Goal: Information Seeking & Learning: Learn about a topic

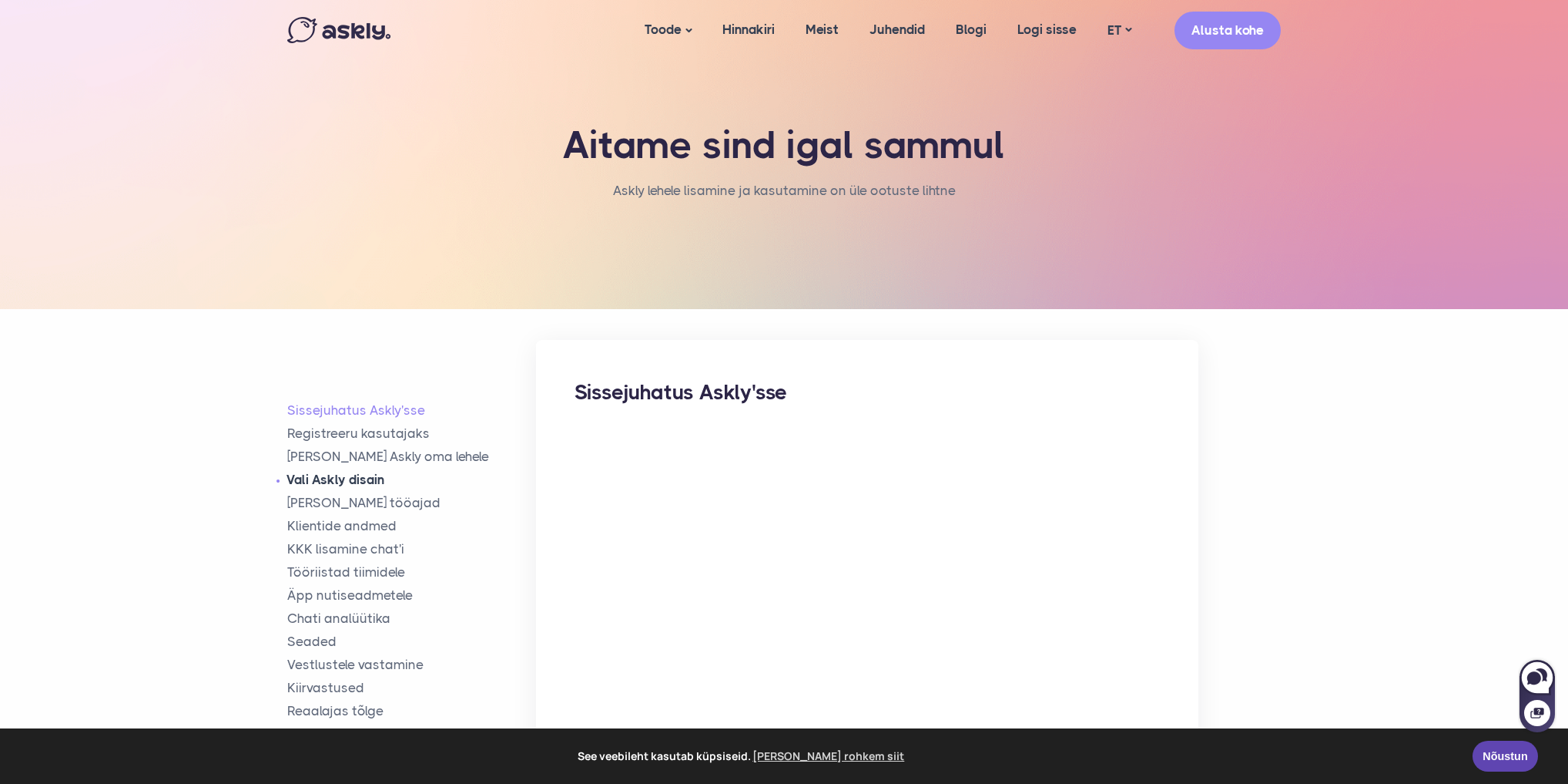
click at [357, 476] on link "Vali Askly disain" at bounding box center [412, 479] width 249 height 17
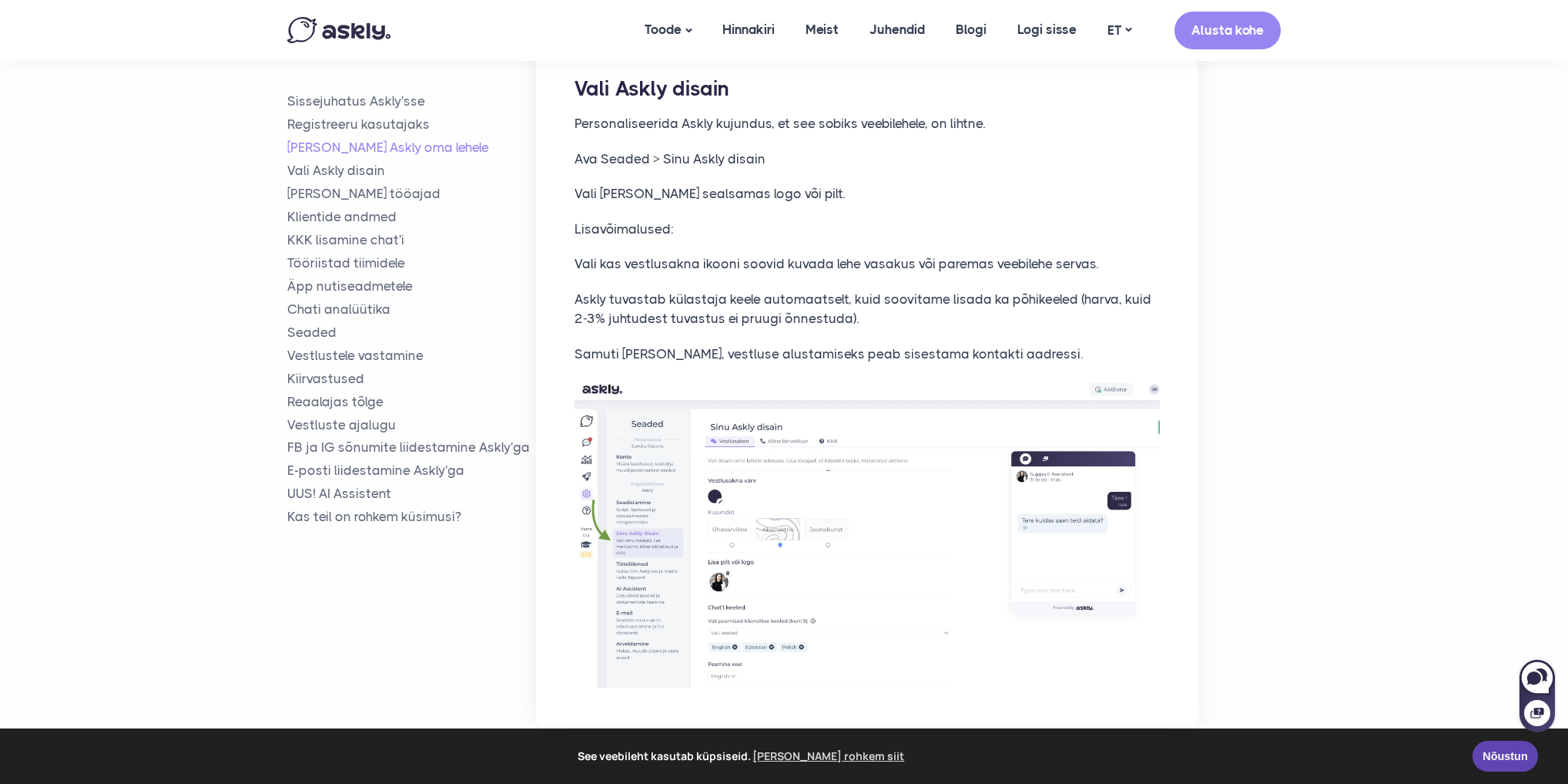
scroll to position [1779, 0]
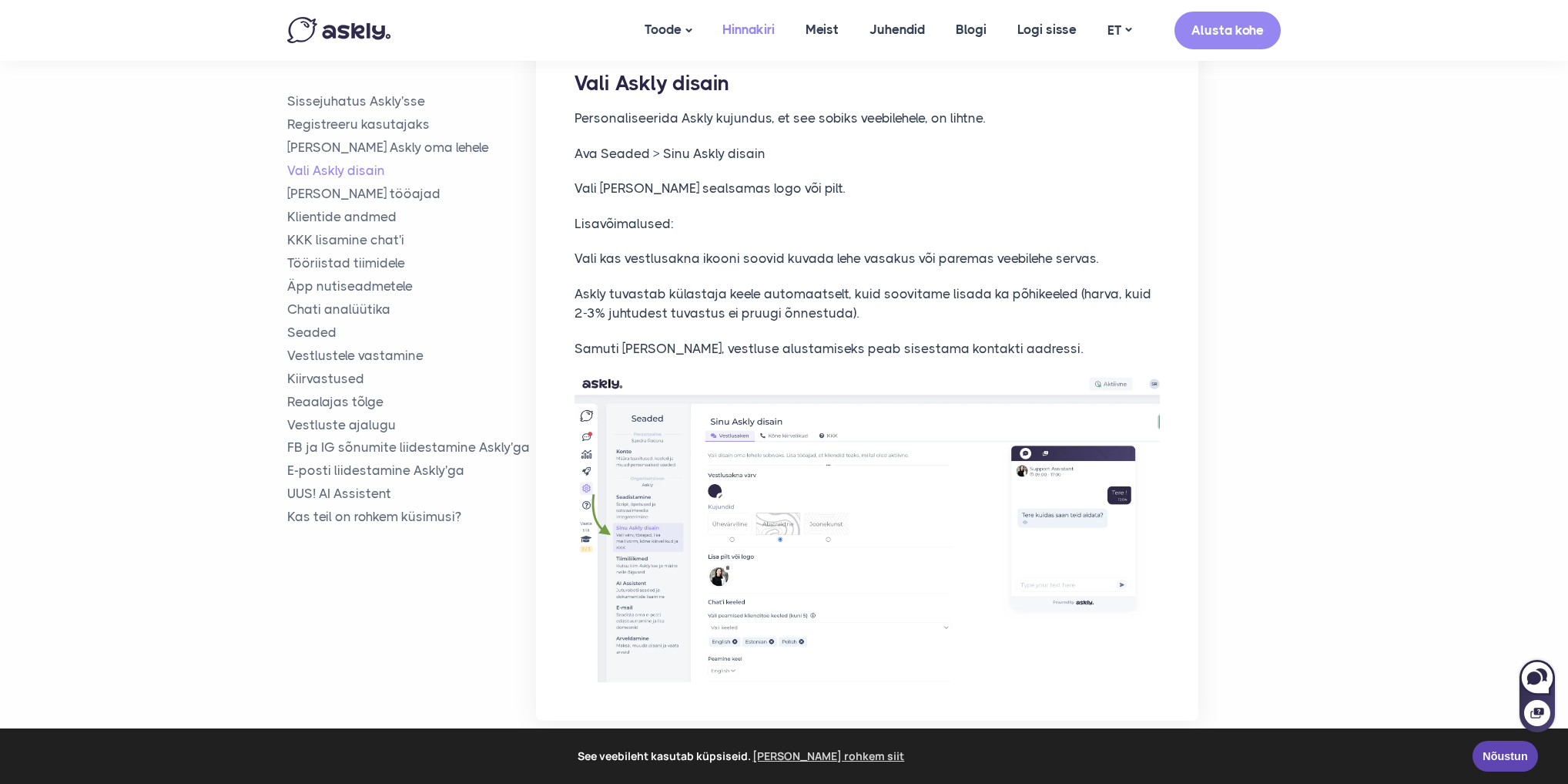
click at [749, 27] on link "Hinnakiri" at bounding box center [749, 29] width 83 height 59
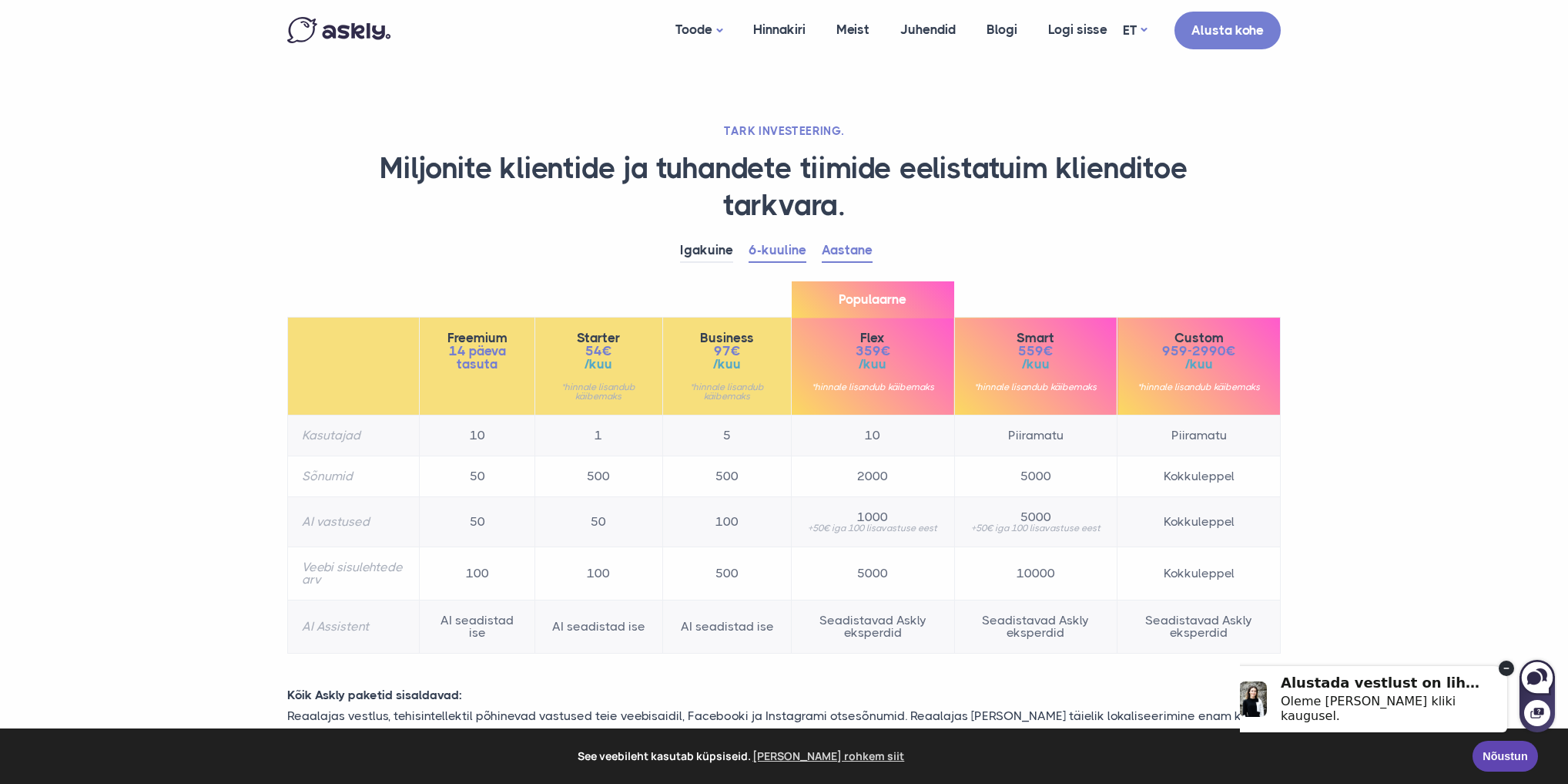
click at [831, 247] on link "Aastane" at bounding box center [847, 250] width 51 height 24
click at [774, 247] on link "6-kuuline" at bounding box center [778, 250] width 58 height 24
click at [839, 244] on link "Aastane" at bounding box center [847, 250] width 51 height 24
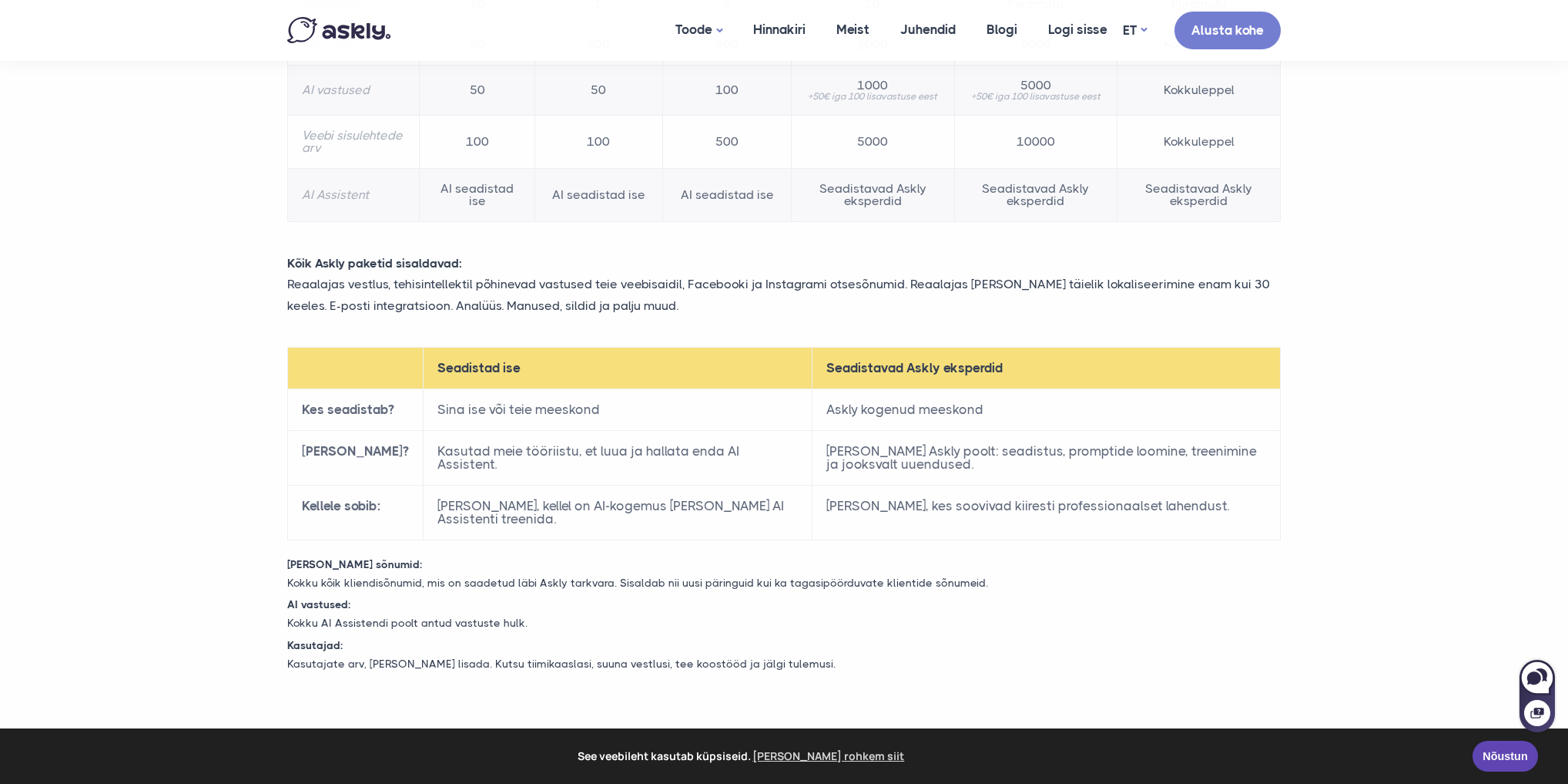
scroll to position [493, 0]
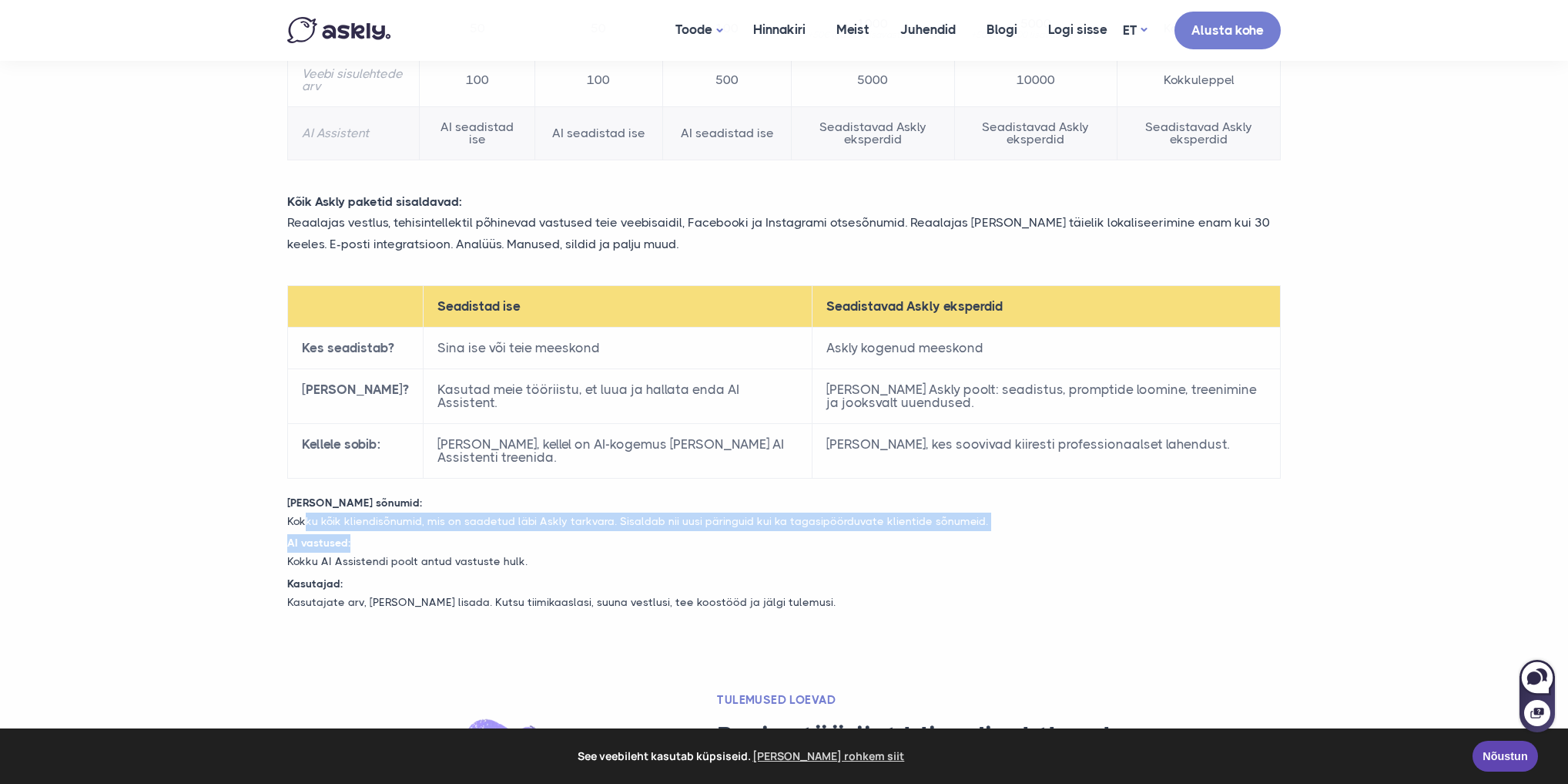
drag, startPoint x: 308, startPoint y: 516, endPoint x: 922, endPoint y: 527, distance: 614.1
click at [922, 527] on p "Kokku kõik kliendisõnumid, mis on saadetud läbi Askly tarkvara. Sisaldab nii uu…" at bounding box center [784, 521] width 1017 height 18
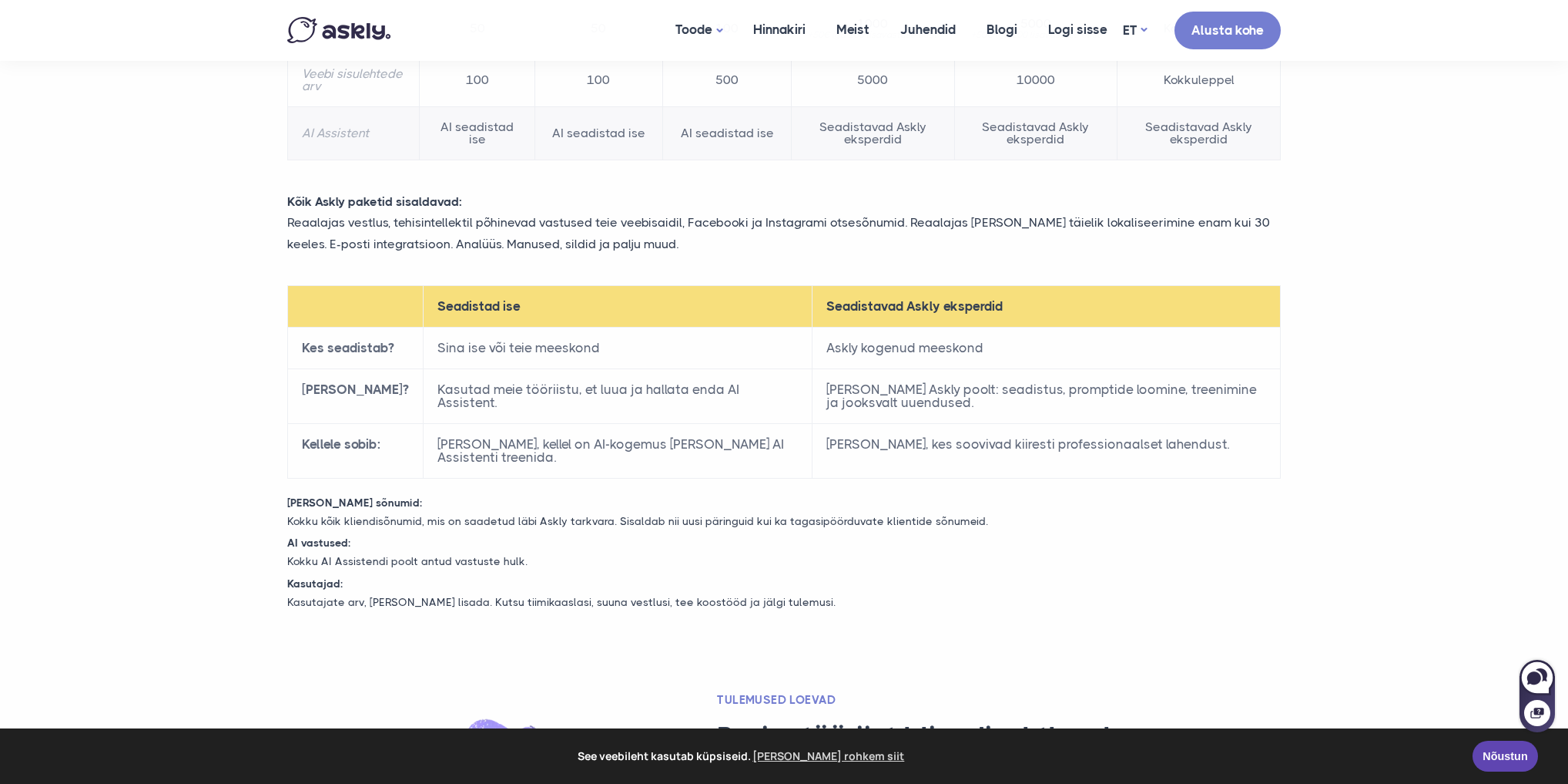
click at [911, 538] on p "AI vastused:" at bounding box center [784, 543] width 1017 height 18
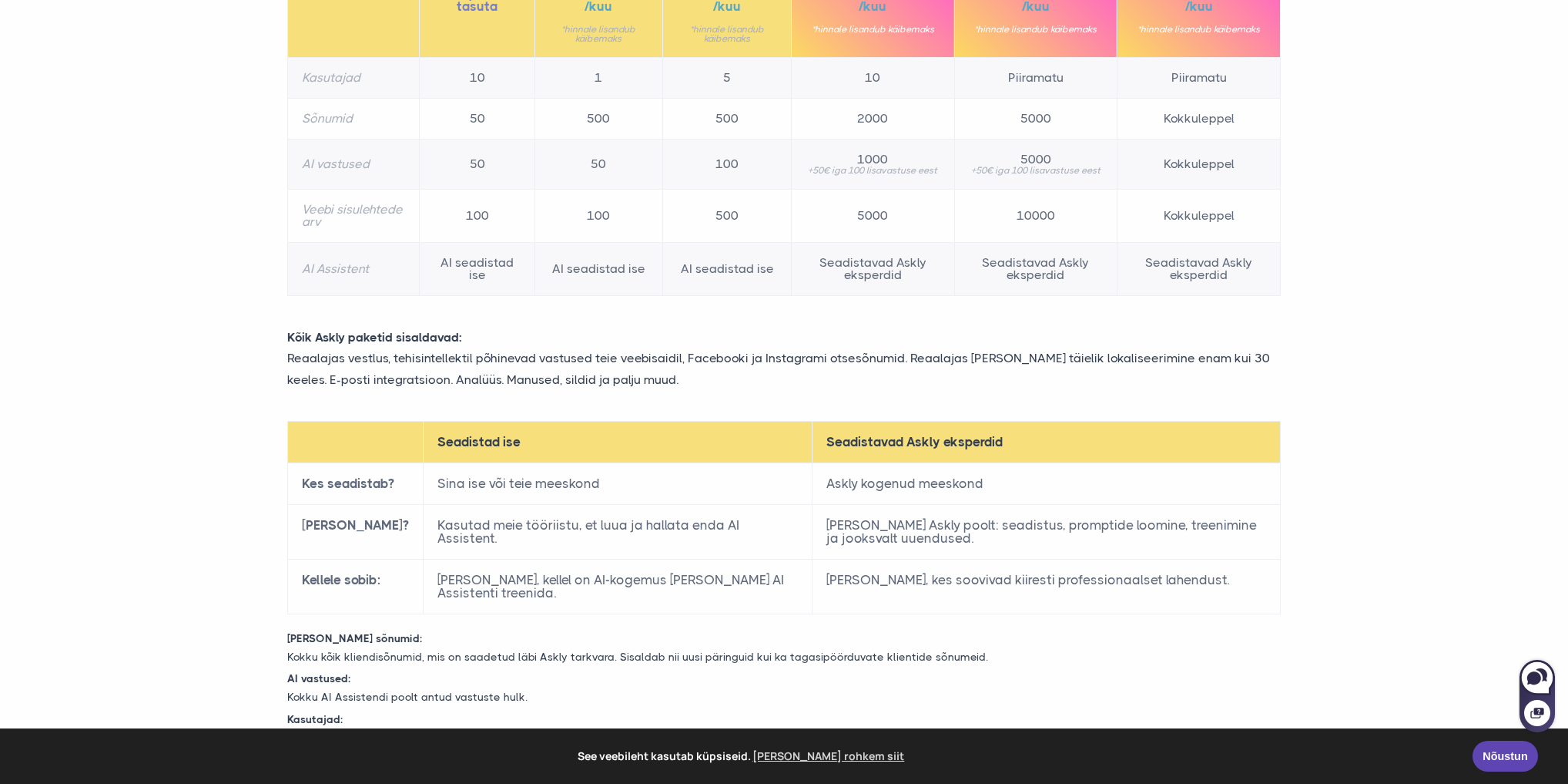
scroll to position [247, 0]
